Goal: Find specific page/section: Find specific page/section

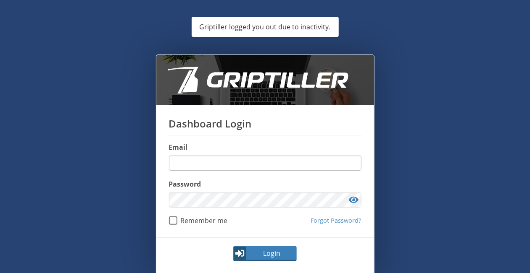
click at [226, 161] on input "email" at bounding box center [265, 163] width 192 height 15
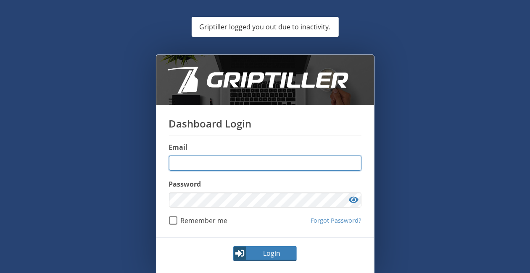
type input "**********"
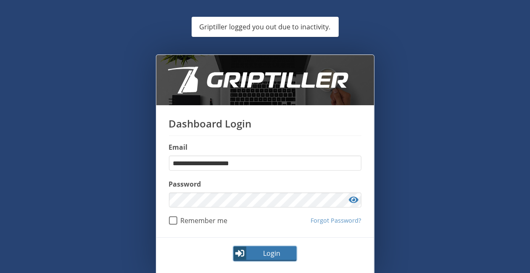
click at [279, 259] on button "Login" at bounding box center [264, 254] width 63 height 15
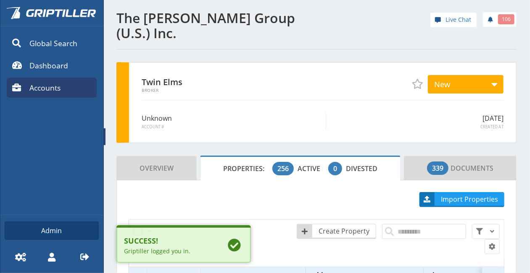
click at [104, 137] on span at bounding box center [105, 137] width 2 height 17
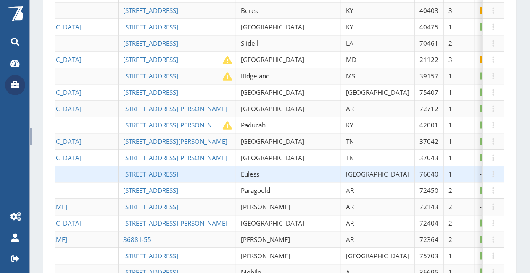
scroll to position [1272, 0]
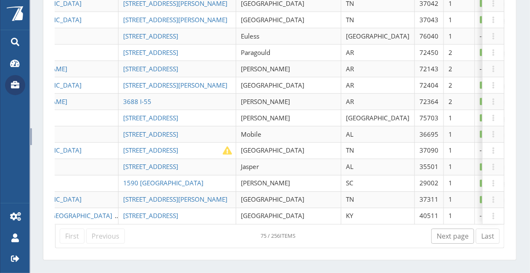
click at [436, 229] on link "Next page" at bounding box center [452, 236] width 43 height 15
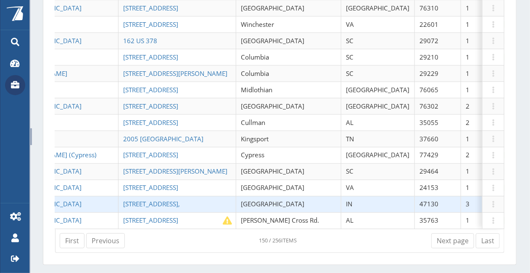
scroll to position [1272, 0]
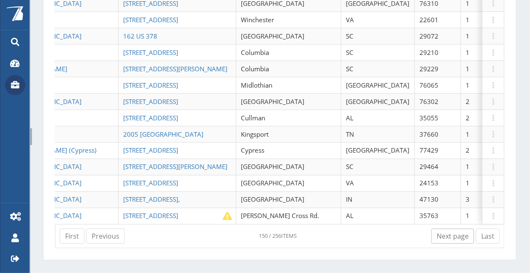
click at [440, 229] on link "Next page" at bounding box center [452, 236] width 43 height 15
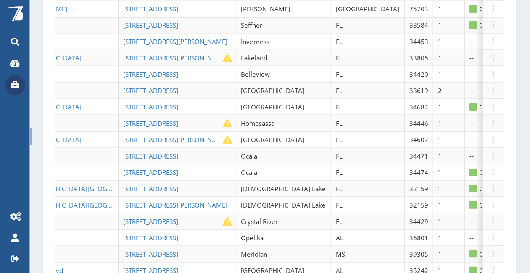
scroll to position [1272, 0]
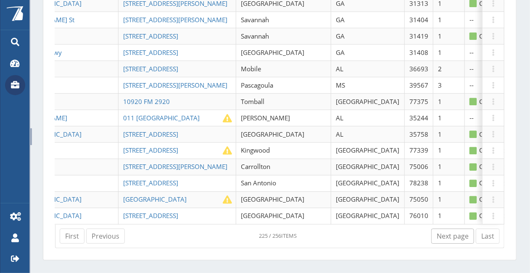
click at [439, 229] on link "Next page" at bounding box center [452, 236] width 43 height 15
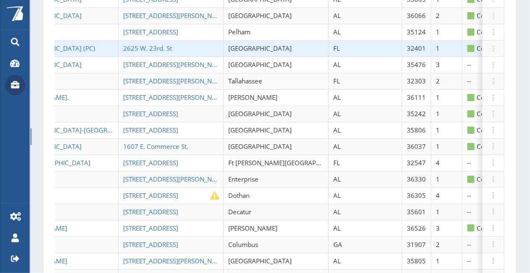
scroll to position [558, 0]
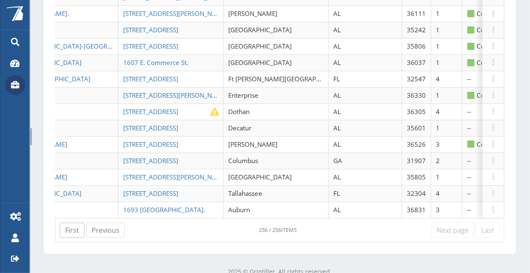
click at [79, 223] on link "First" at bounding box center [72, 230] width 25 height 15
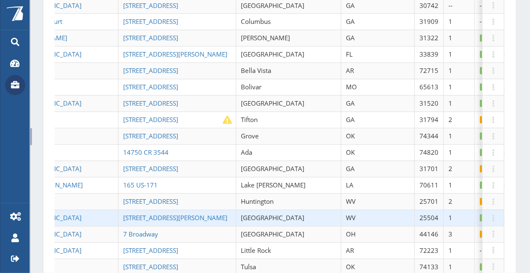
scroll to position [348, 0]
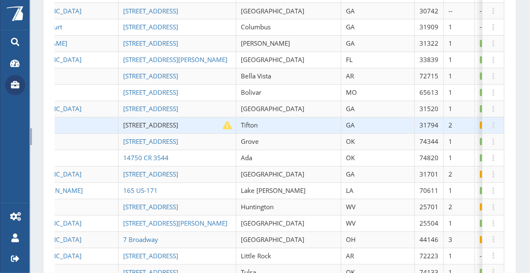
click at [132, 121] on span "[STREET_ADDRESS]" at bounding box center [150, 125] width 55 height 8
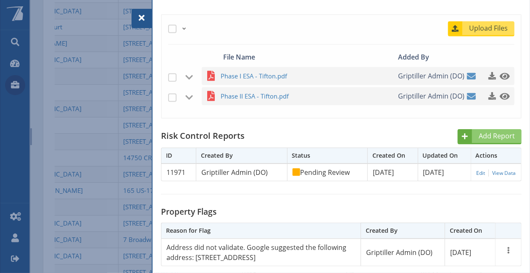
scroll to position [294, 0]
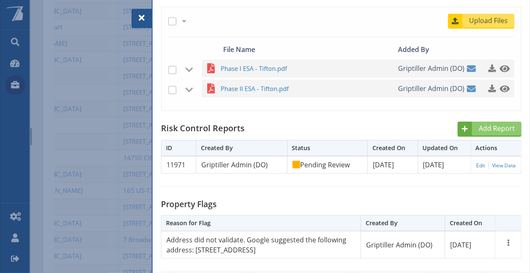
click at [145, 18] on span at bounding box center [141, 18] width 10 height 10
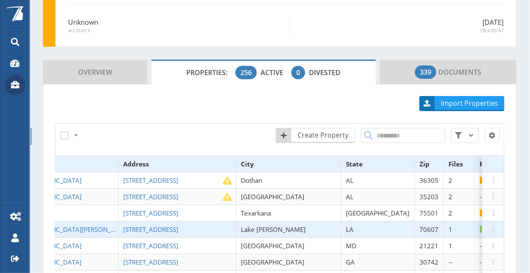
scroll to position [96, 0]
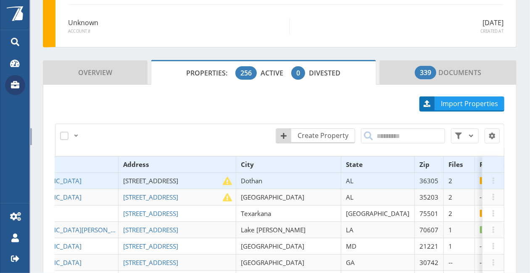
click at [123, 177] on span "[STREET_ADDRESS]" at bounding box center [150, 181] width 55 height 8
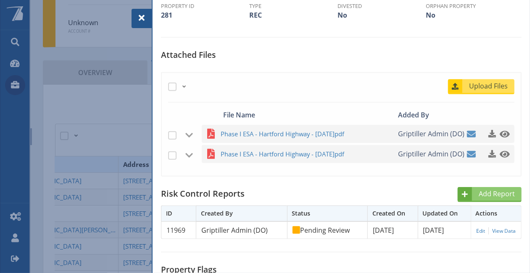
scroll to position [252, 0]
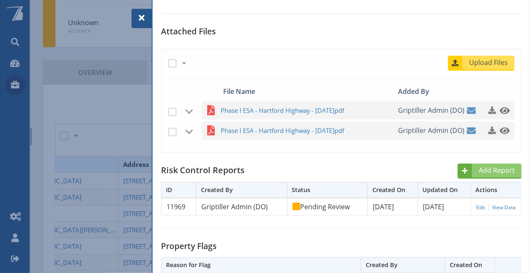
click at [143, 23] on div at bounding box center [141, 18] width 20 height 19
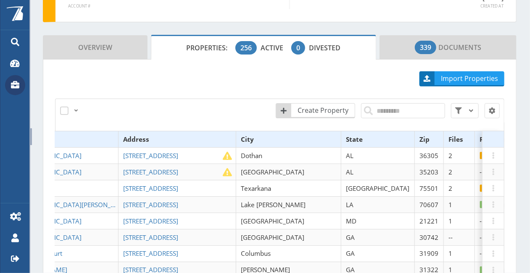
scroll to position [138, 0]
